Goal: Communication & Community: Answer question/provide support

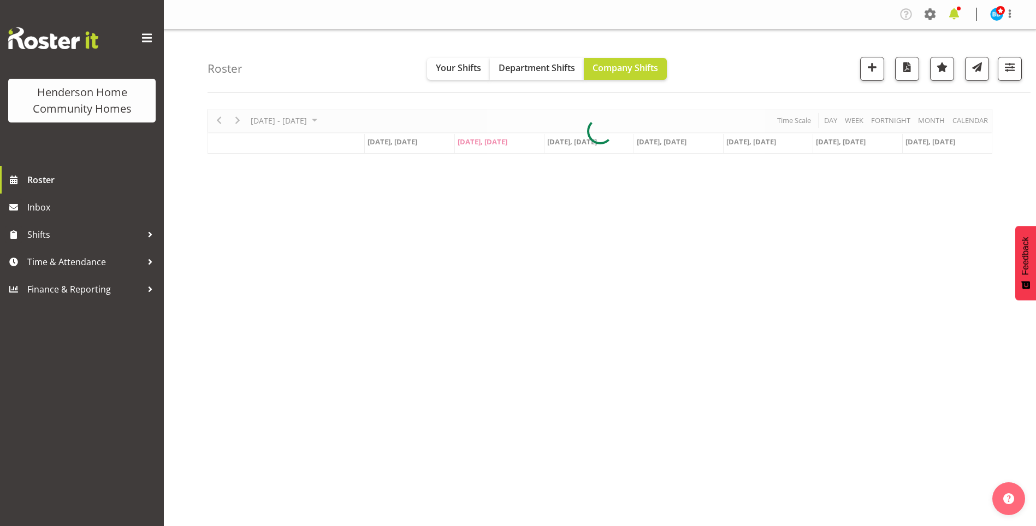
click at [956, 16] on span at bounding box center [954, 13] width 17 height 17
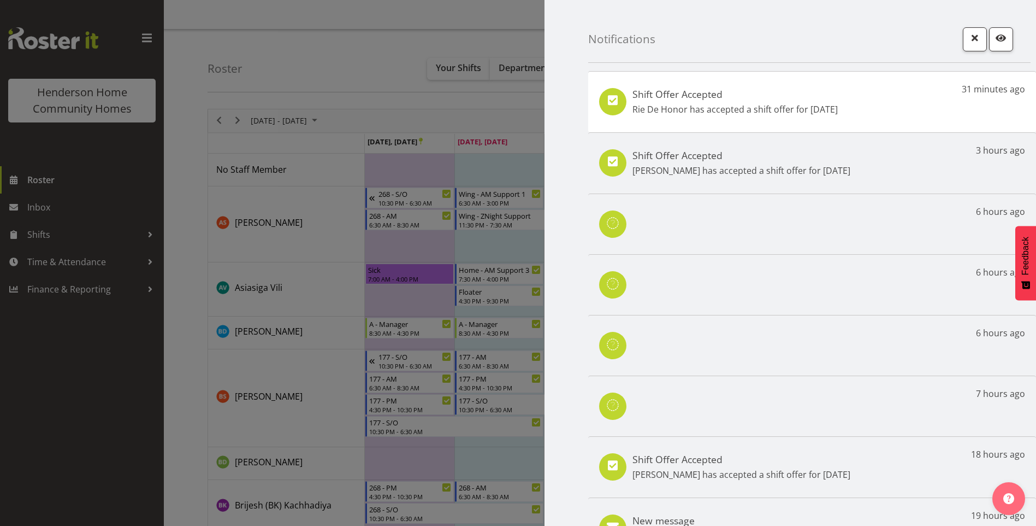
click at [861, 101] on div "Shift Offer Accepted Rie De Honor has accepted a shift offer for 11th Oct 31 mi…" at bounding box center [812, 101] width 448 height 61
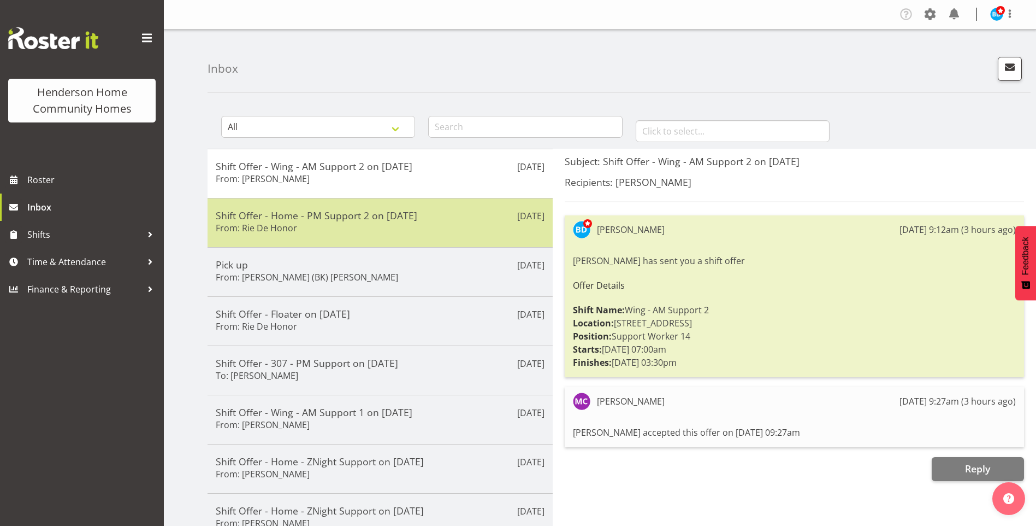
click at [453, 216] on h5 "Shift Offer - Home - PM Support 2 on [DATE]" at bounding box center [380, 215] width 329 height 12
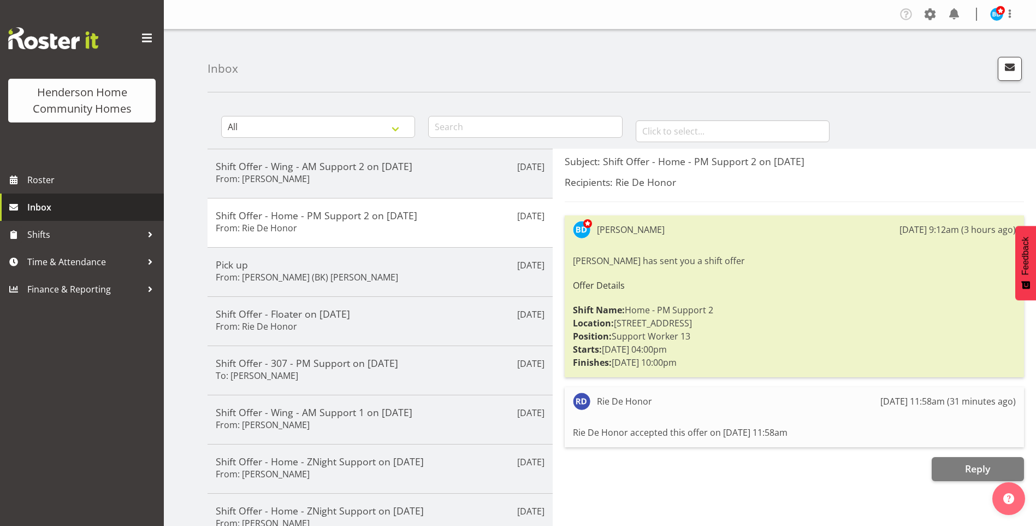
click at [74, 213] on span "Inbox" at bounding box center [92, 207] width 131 height 16
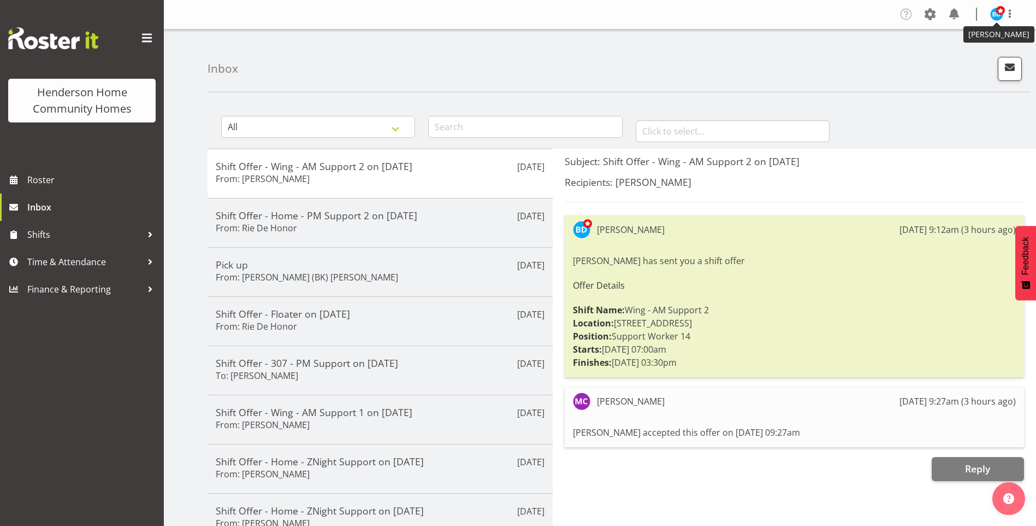
click at [999, 16] on img at bounding box center [997, 14] width 13 height 13
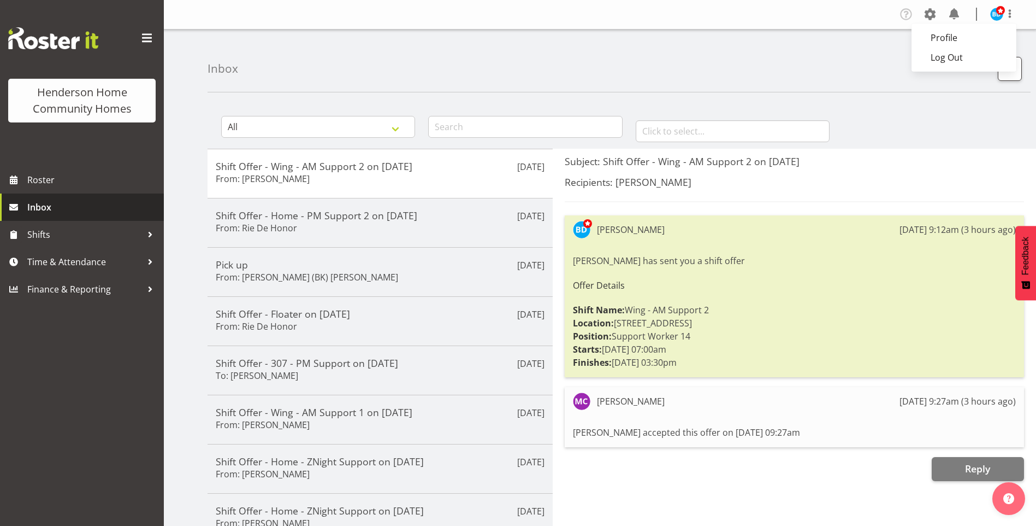
click at [58, 215] on span "Inbox" at bounding box center [92, 207] width 131 height 16
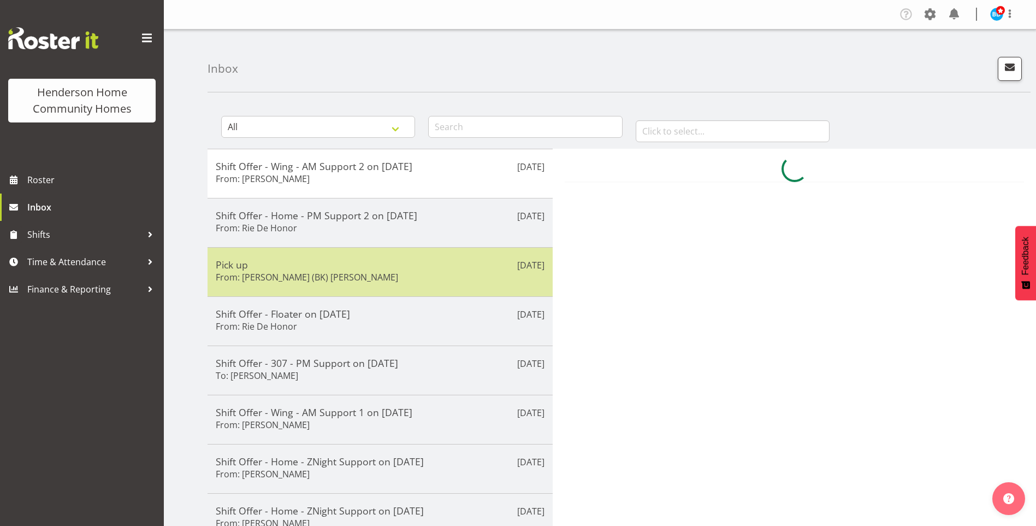
click at [300, 270] on div "Pick up From: Brijesh (BK) Kachhadiya" at bounding box center [380, 271] width 329 height 27
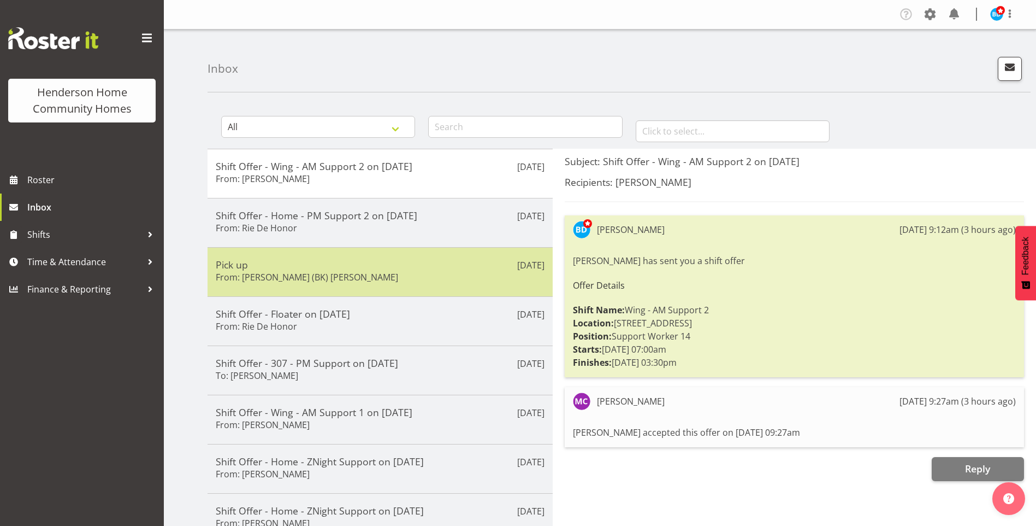
click at [327, 279] on h6 "From: [PERSON_NAME] (BK) [PERSON_NAME]" at bounding box center [307, 277] width 182 height 11
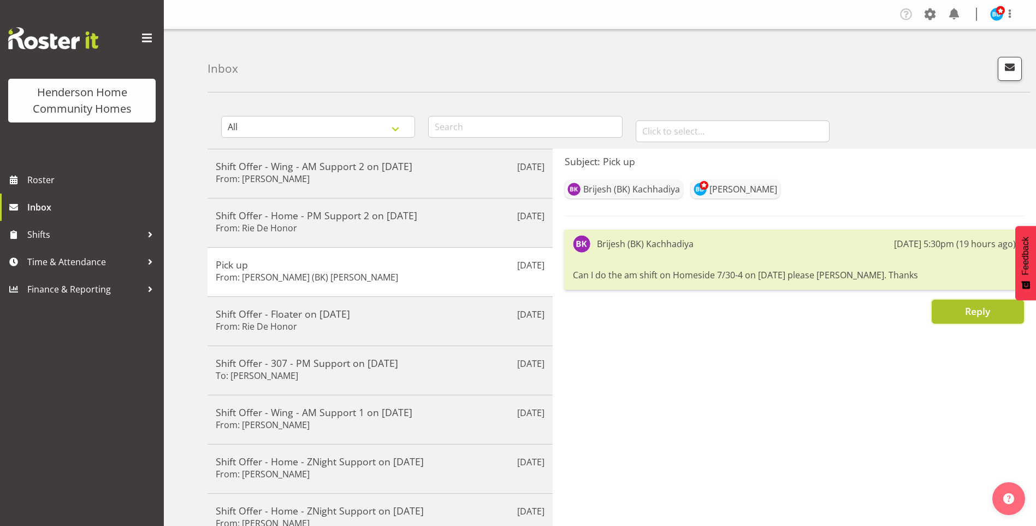
click at [964, 316] on button "Reply" at bounding box center [978, 311] width 92 height 24
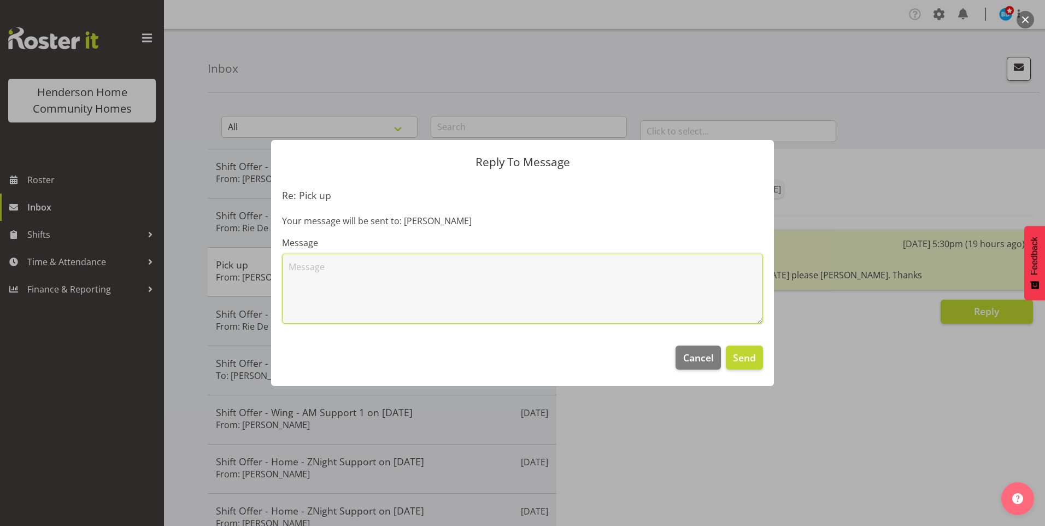
drag, startPoint x: 405, startPoint y: 313, endPoint x: 419, endPoint y: 307, distance: 14.9
click at [406, 312] on textarea at bounding box center [522, 289] width 481 height 70
type textarea "Thanks BK, I have assigned the homeside 7.30am - 4.00pm shift on 06/10 to you."
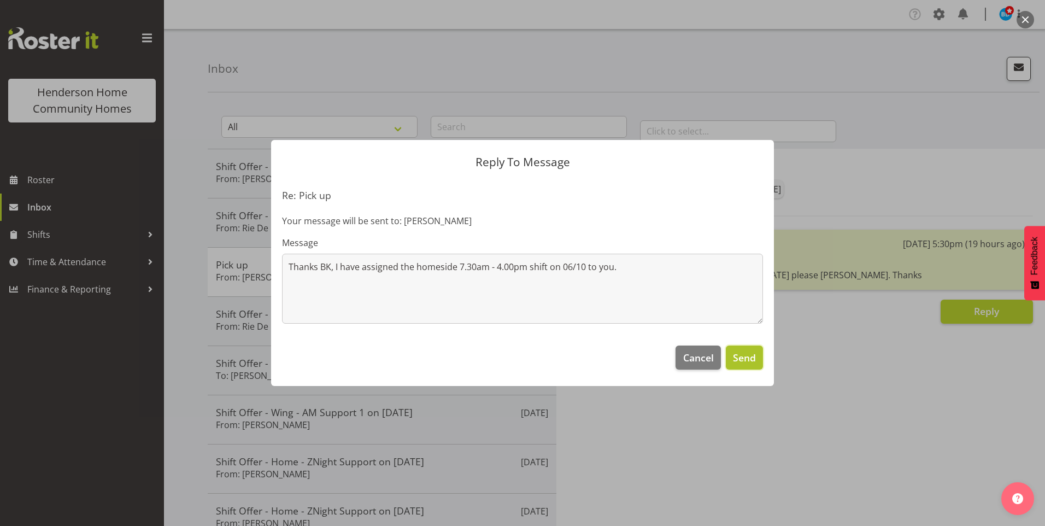
click at [760, 366] on button "Send" at bounding box center [744, 357] width 37 height 24
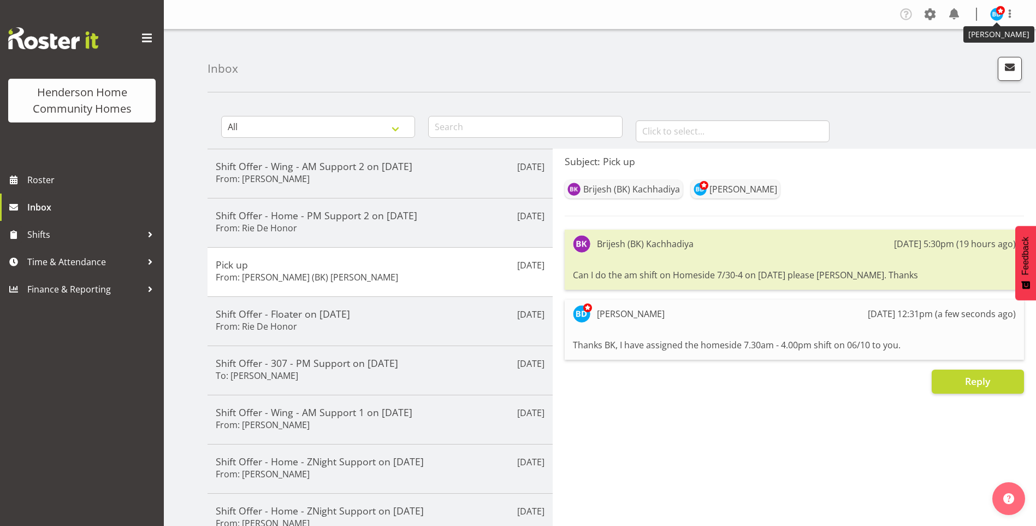
click at [995, 14] on img at bounding box center [997, 14] width 13 height 13
click at [963, 56] on link "Log Out" at bounding box center [964, 58] width 105 height 20
